Goal: Navigation & Orientation: Find specific page/section

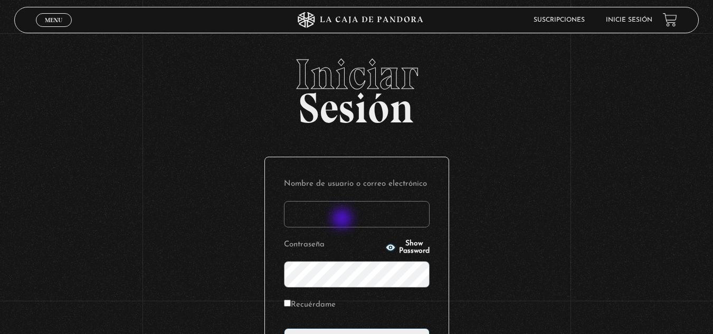
click at [344, 221] on input "Nombre de usuario o correo electrónico" at bounding box center [357, 214] width 146 height 26
type input "bussoni"
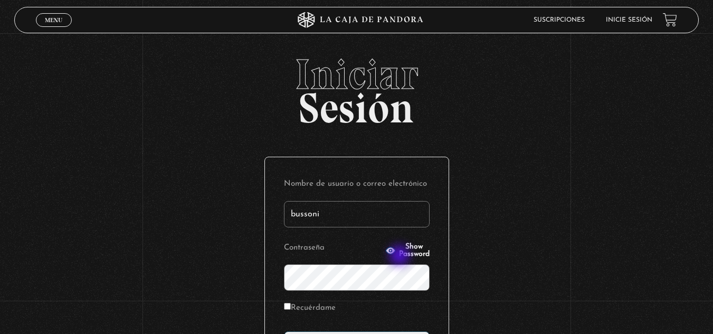
click at [399, 249] on span "Show Password" at bounding box center [414, 250] width 31 height 15
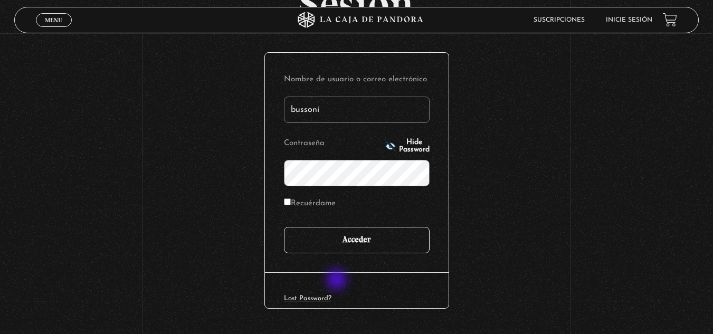
scroll to position [106, 0]
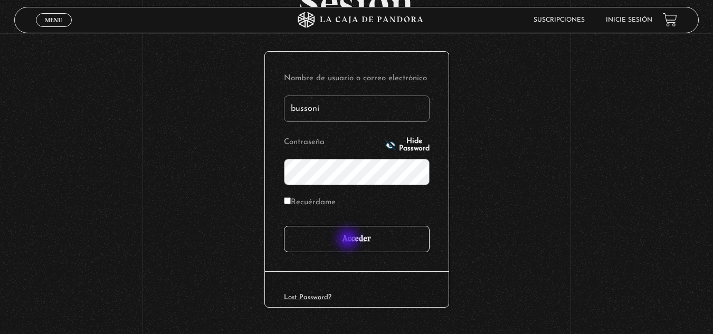
click at [350, 238] on input "Acceder" at bounding box center [357, 239] width 146 height 26
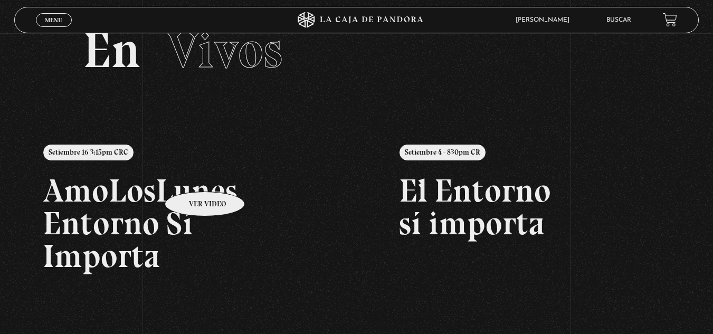
scroll to position [53, 0]
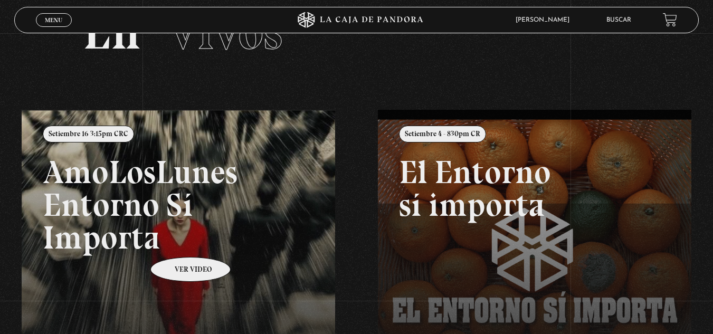
click at [177, 241] on link at bounding box center [378, 277] width 713 height 334
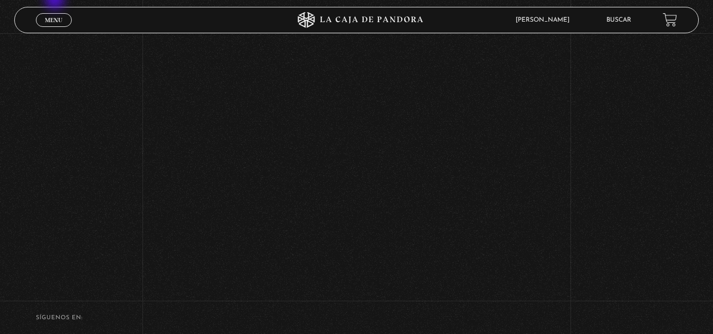
scroll to position [422, 0]
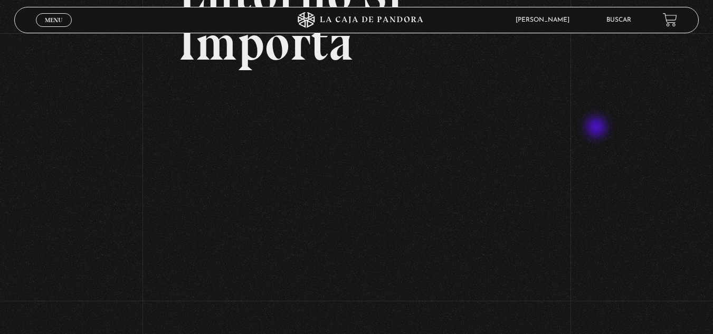
scroll to position [158, 0]
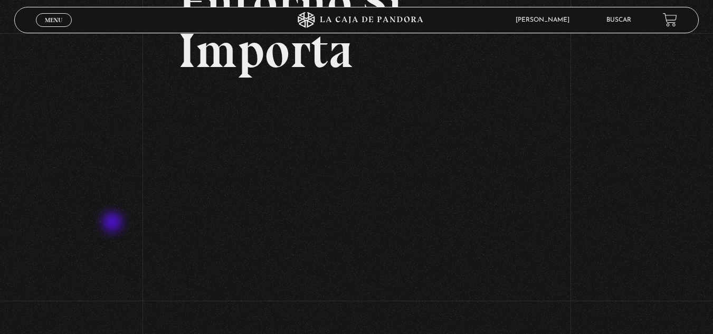
click at [113, 223] on div "Volver Setiembre 16 3:15pm CRC AmoLosLunes Entorno Sí Importa" at bounding box center [356, 217] width 713 height 685
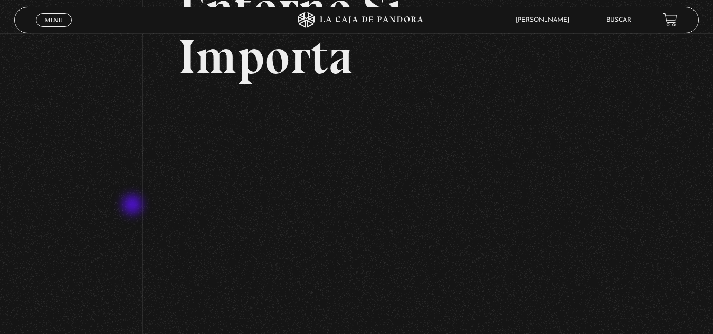
scroll to position [211, 0]
